Goal: Information Seeking & Learning: Learn about a topic

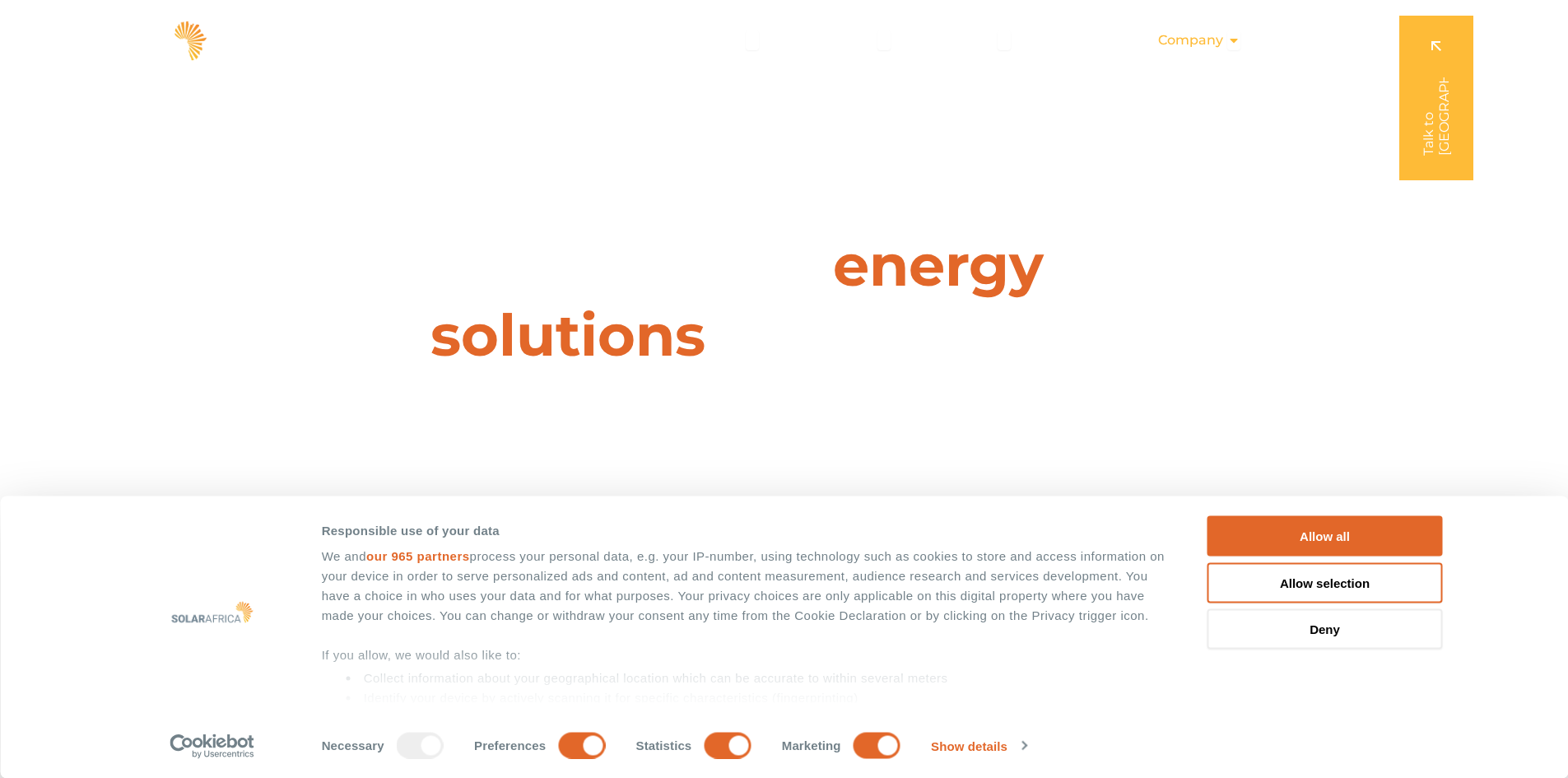
click at [1218, 38] on span "Company" at bounding box center [1190, 40] width 65 height 20
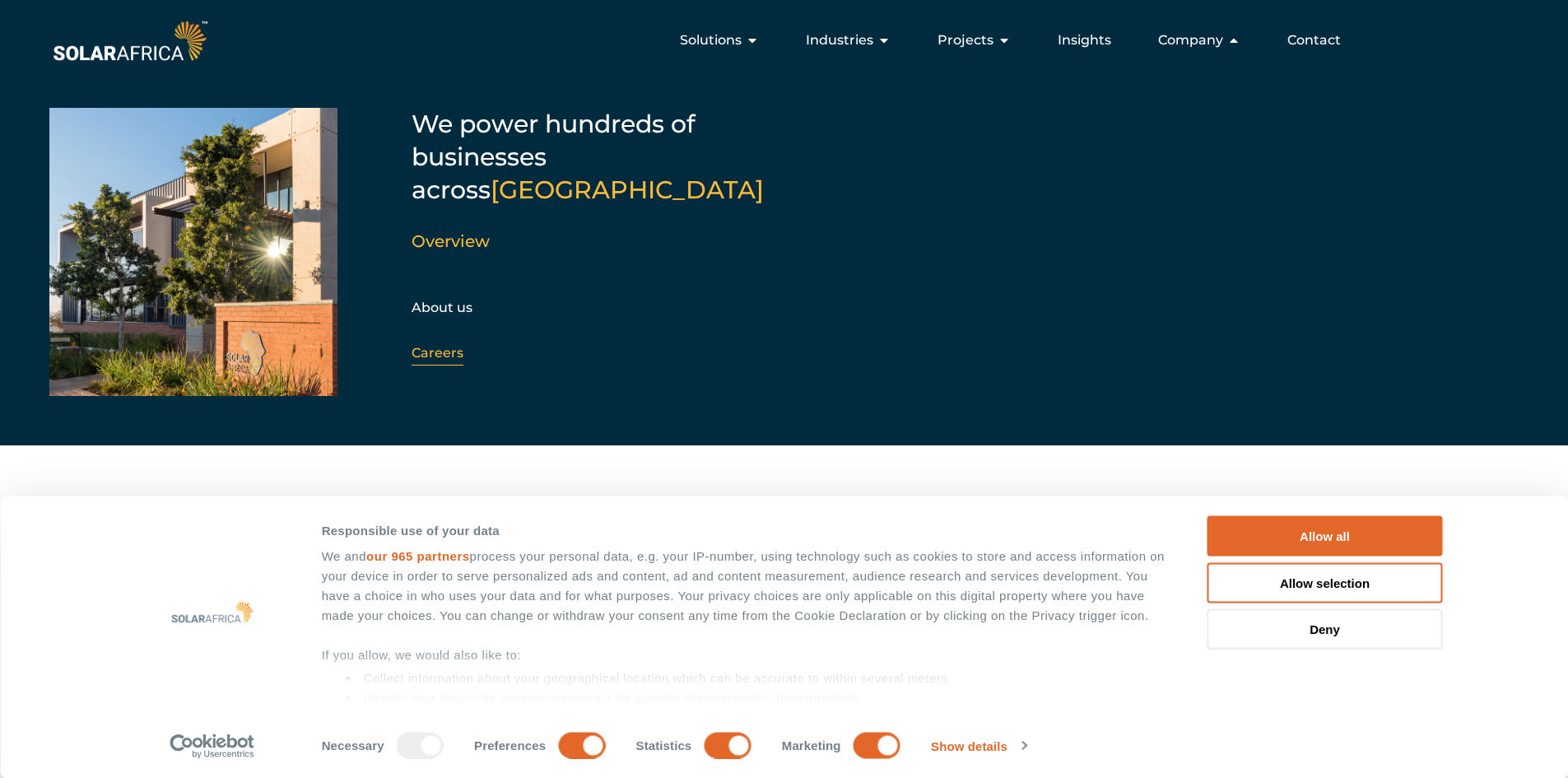
click at [443, 345] on link "Careers" at bounding box center [437, 353] width 52 height 16
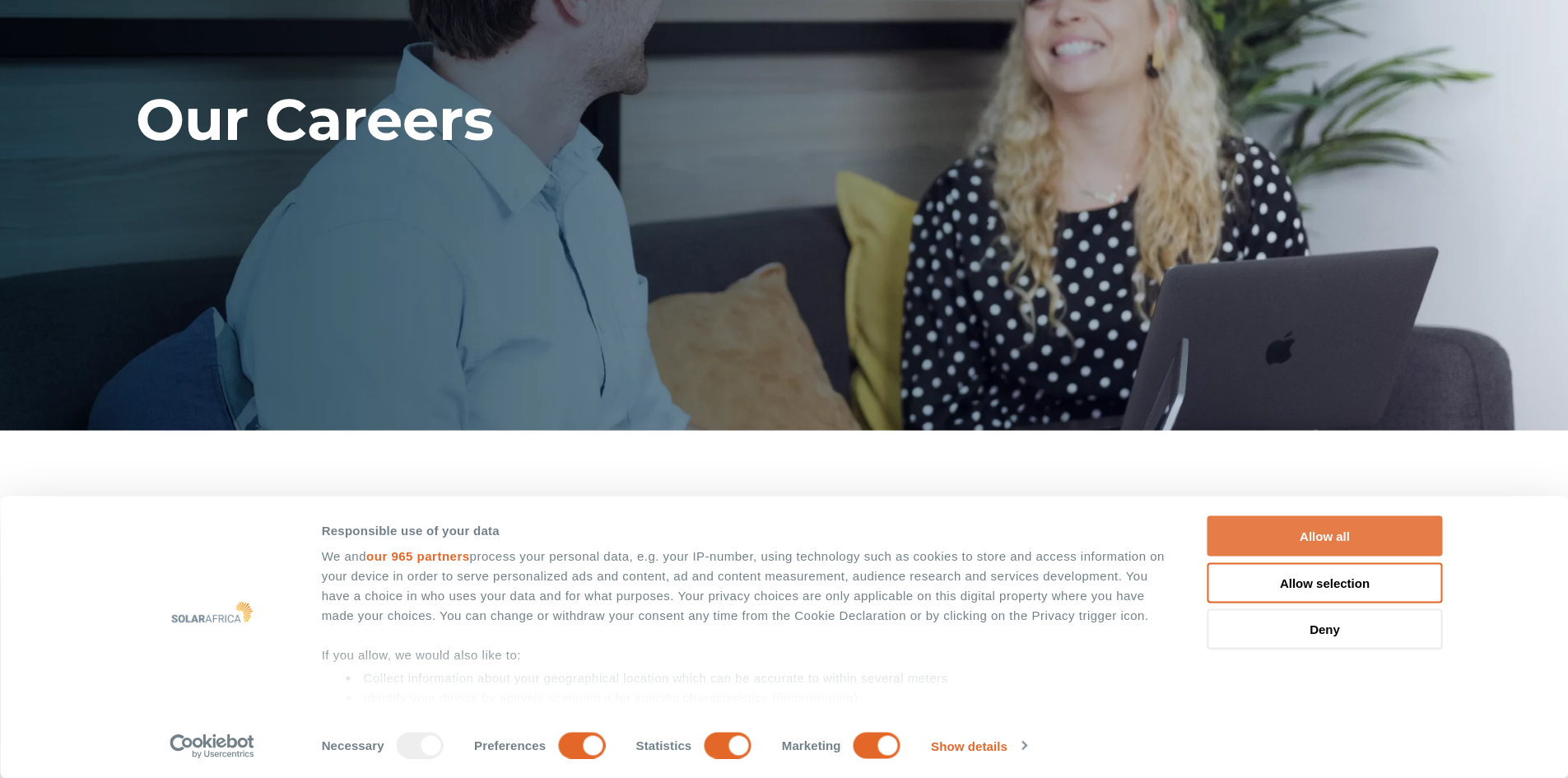
click at [1360, 529] on button "Allow all" at bounding box center [1325, 536] width 236 height 40
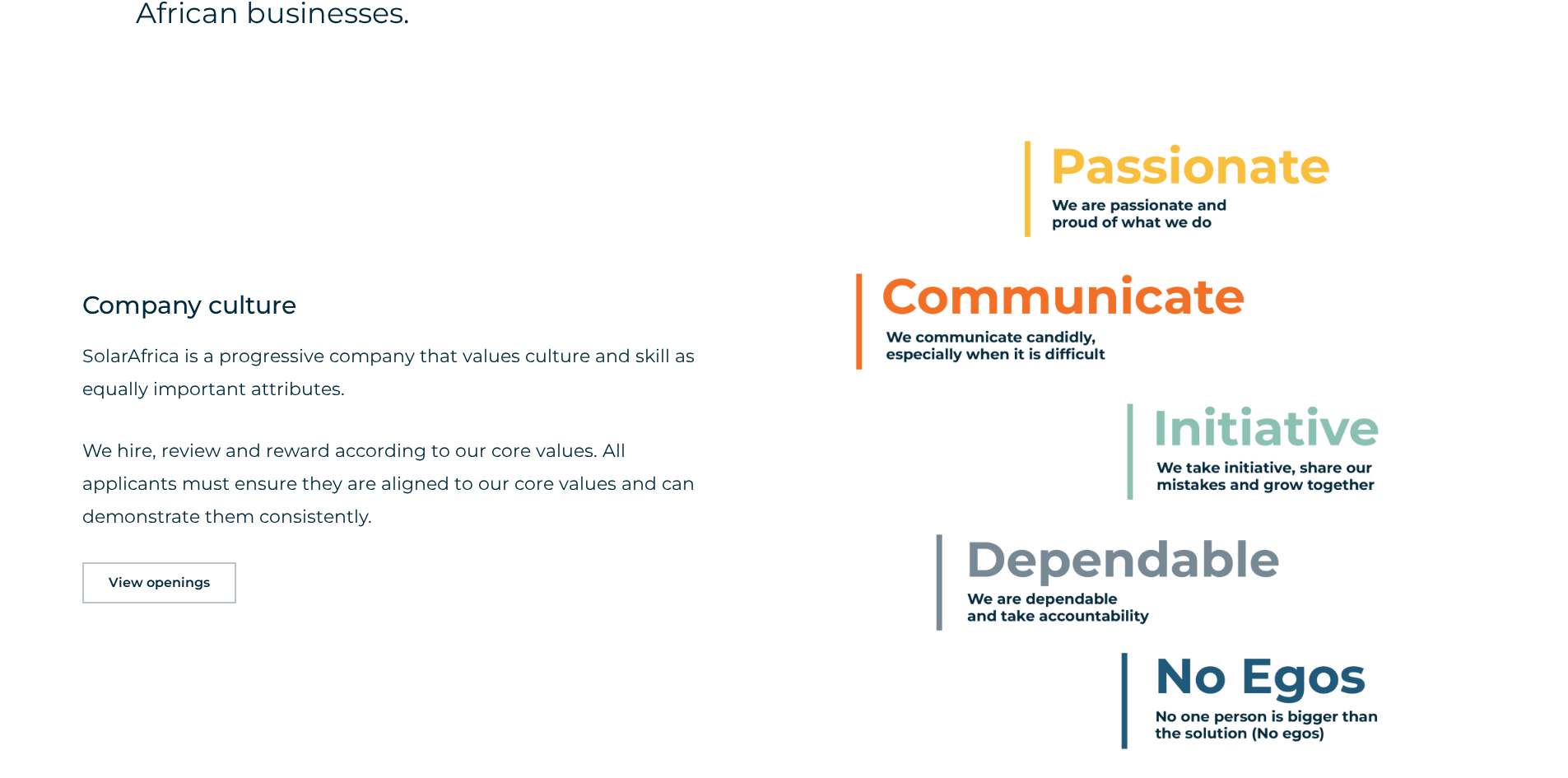
scroll to position [1153, 0]
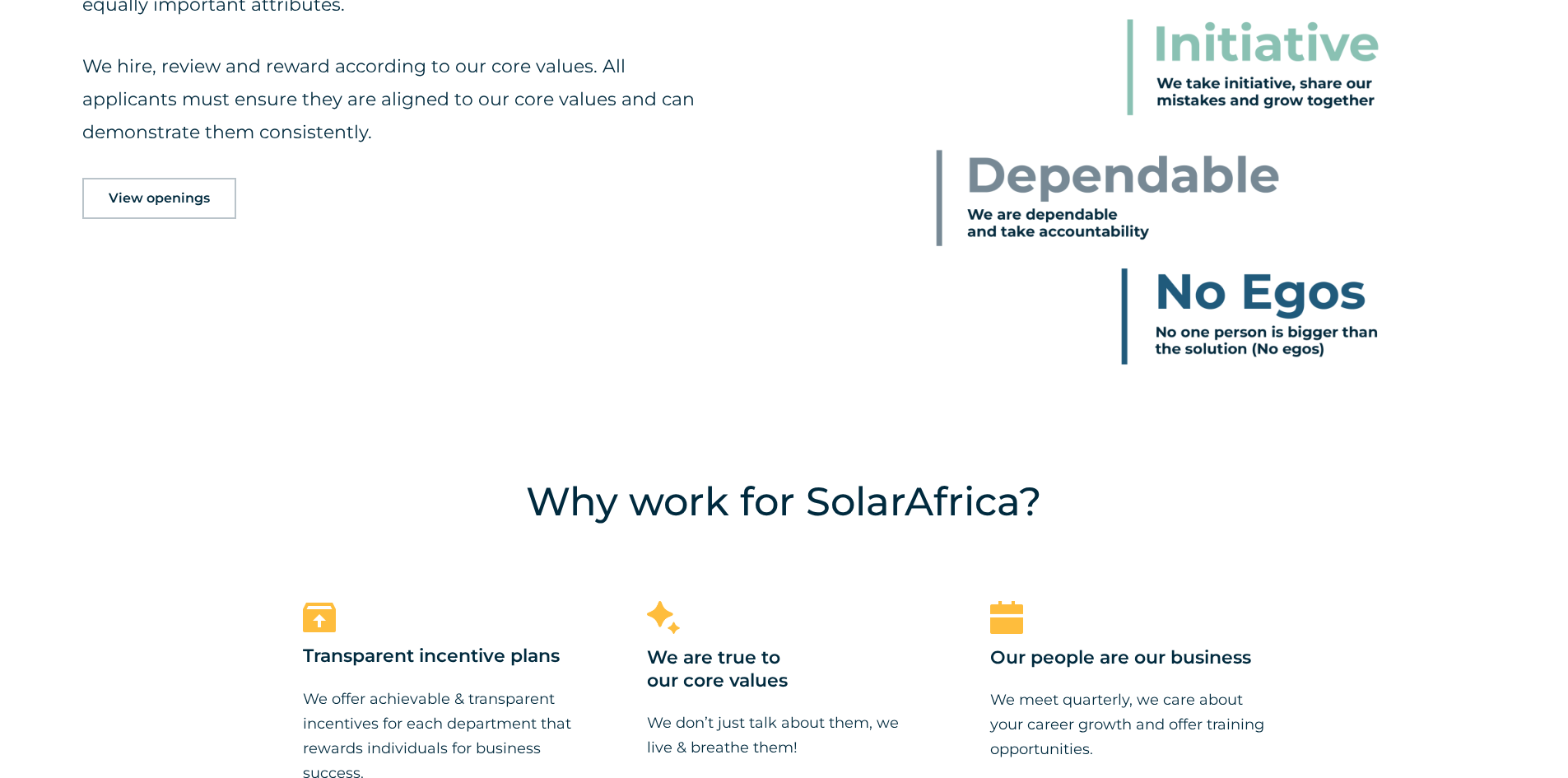
click at [179, 196] on span "View openings" at bounding box center [159, 198] width 102 height 13
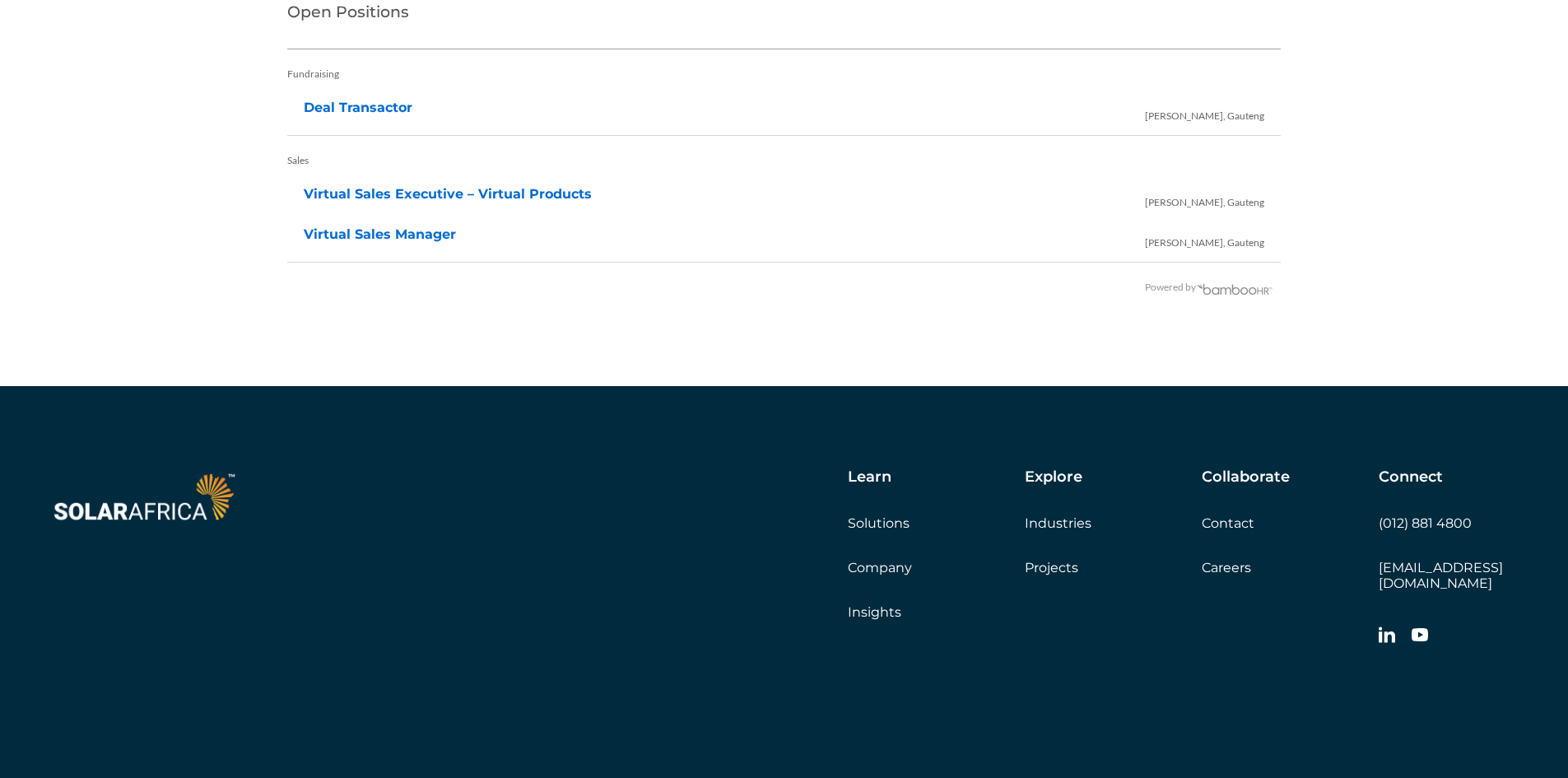
scroll to position [3566, 0]
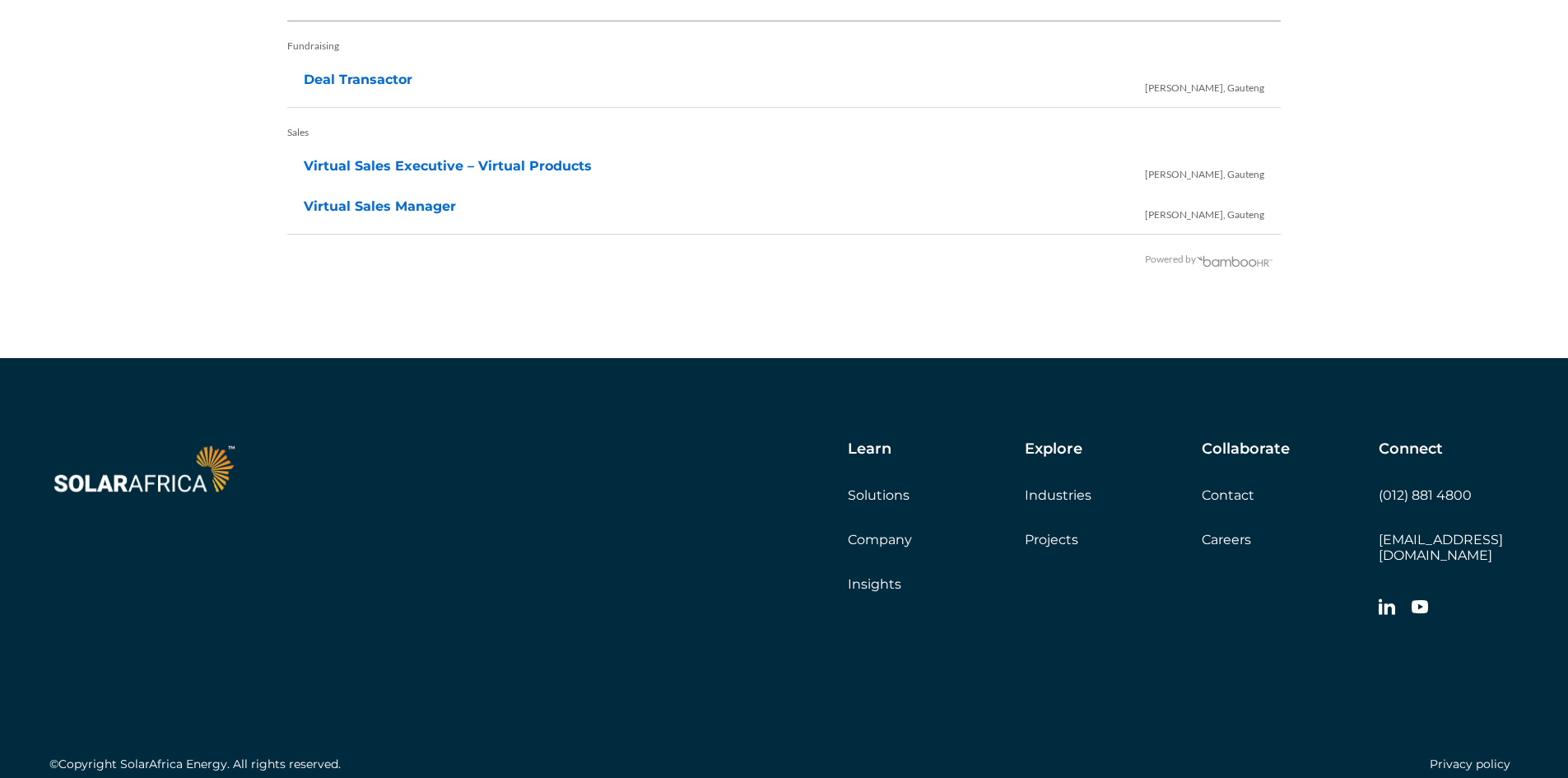
click at [1050, 536] on link "Projects" at bounding box center [1052, 540] width 54 height 16
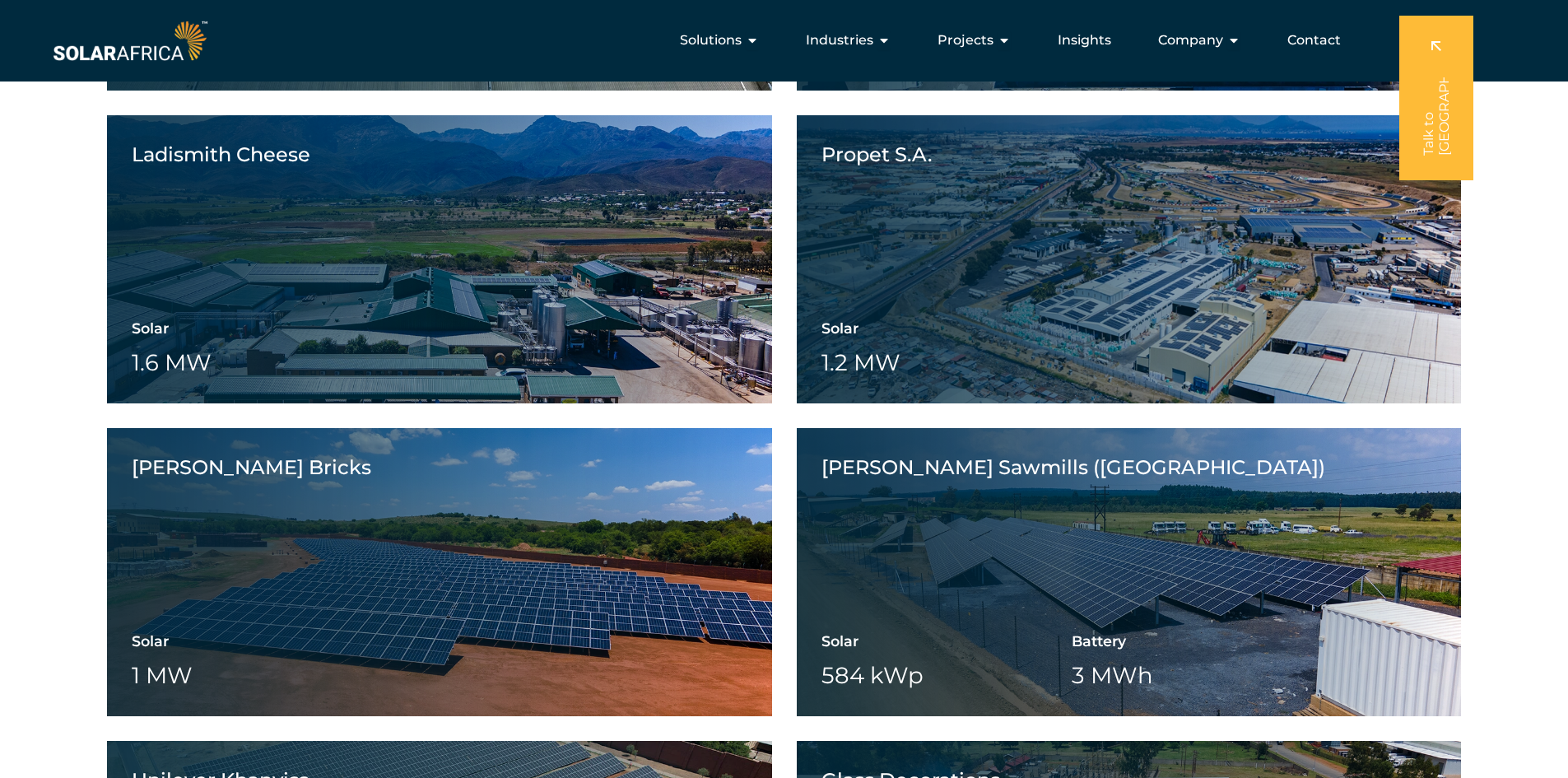
scroll to position [1148, 0]
